Goal: Task Accomplishment & Management: Use online tool/utility

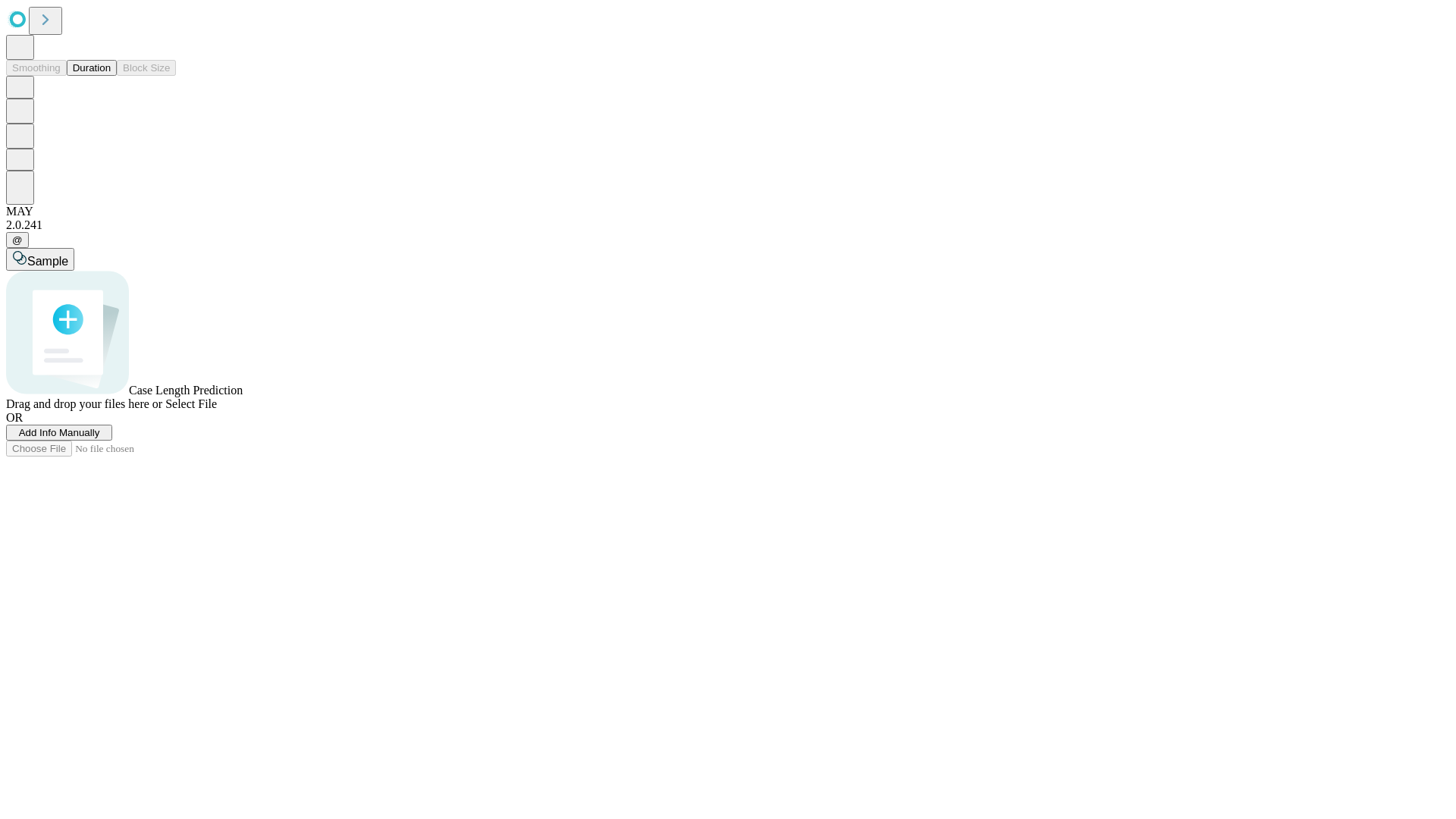
click at [111, 76] on button "Duration" at bounding box center [91, 68] width 50 height 16
click at [217, 410] on span "Select File" at bounding box center [191, 403] width 52 height 13
